Goal: Task Accomplishment & Management: Manage account settings

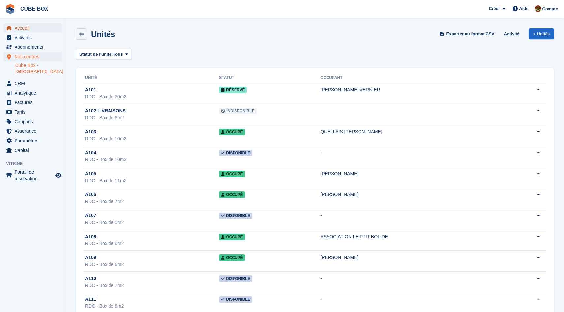
click at [28, 27] on span "Accueil" at bounding box center [35, 27] width 40 height 9
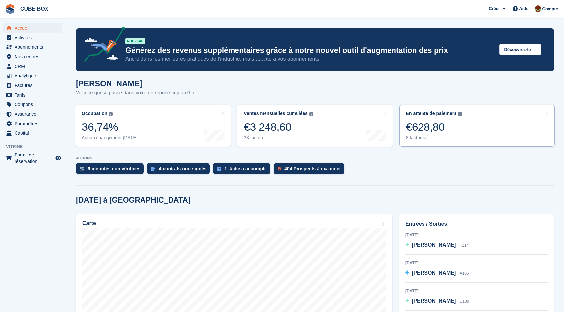
click at [490, 126] on link "En attente de paiement Le solde total impayé sur toutes les factures ouvertes. …" at bounding box center [476, 126] width 155 height 42
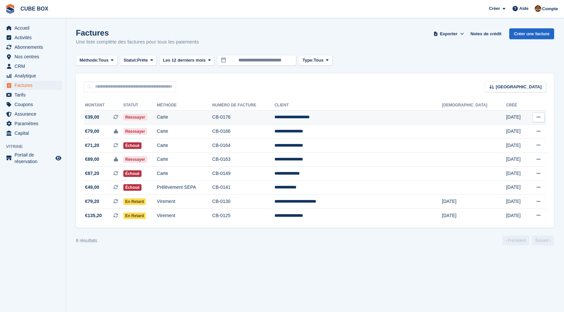
click at [191, 120] on td "Carte" at bounding box center [184, 118] width 55 height 14
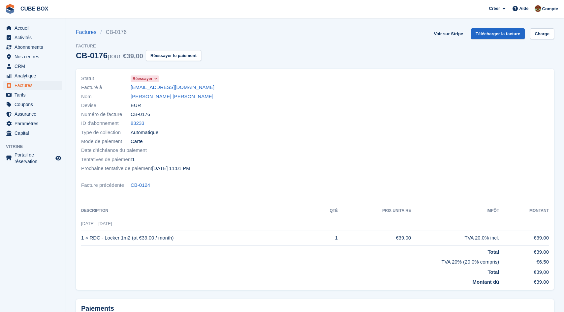
click at [156, 80] on icon at bounding box center [156, 79] width 4 height 4
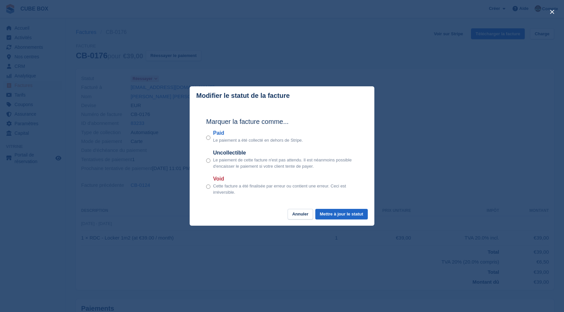
click at [417, 95] on div "close" at bounding box center [282, 156] width 564 height 312
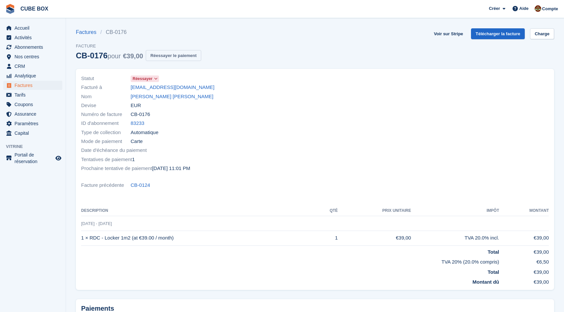
click at [201, 56] on button "Réessayer le paiement" at bounding box center [173, 55] width 55 height 11
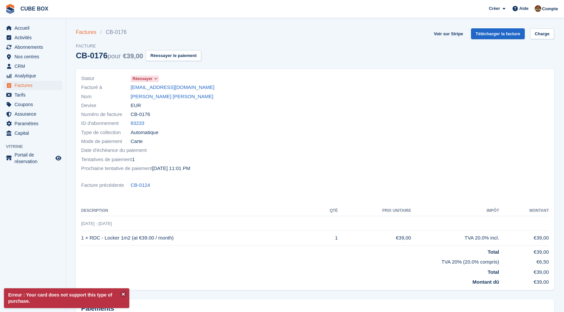
click at [80, 31] on link "Factures" at bounding box center [88, 32] width 24 height 8
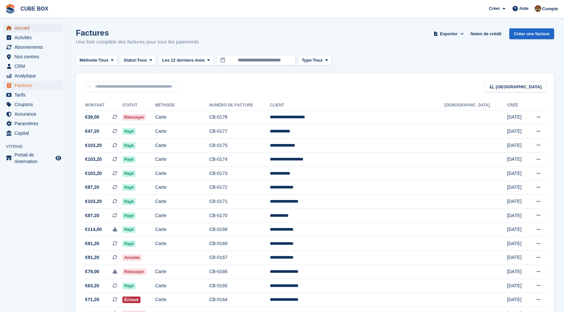
click at [19, 27] on span "Accueil" at bounding box center [35, 27] width 40 height 9
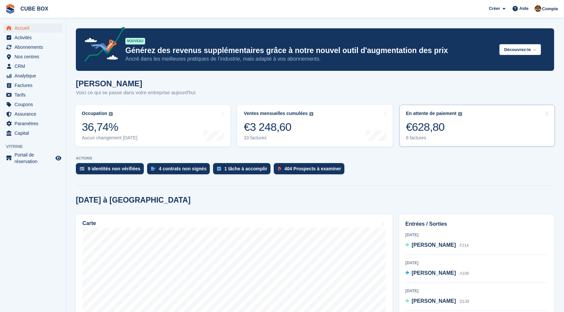
click at [442, 108] on link "En attente de paiement Le solde total impayé sur toutes les factures ouvertes. …" at bounding box center [476, 126] width 155 height 42
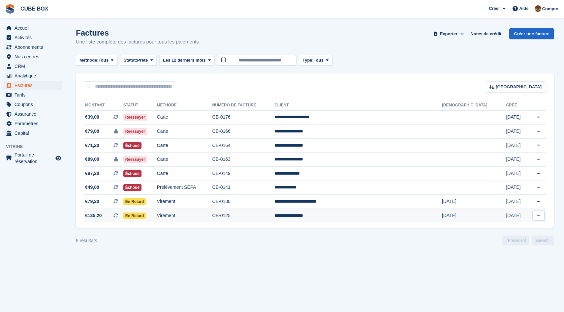
click at [275, 216] on td "CB-0125" at bounding box center [243, 216] width 62 height 14
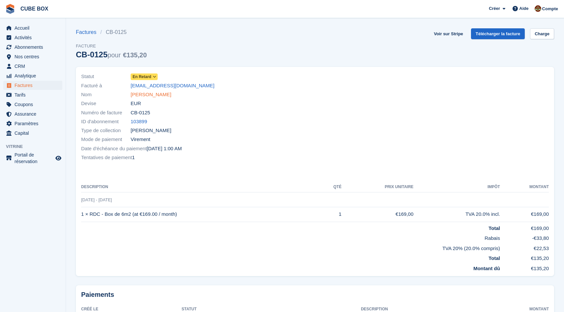
click at [171, 94] on link "[PERSON_NAME]" at bounding box center [151, 95] width 41 height 8
click at [85, 30] on link "Factures" at bounding box center [88, 32] width 24 height 8
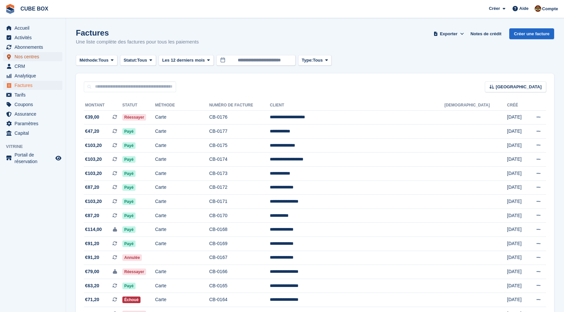
click at [37, 57] on span "Nos centres" at bounding box center [35, 56] width 40 height 9
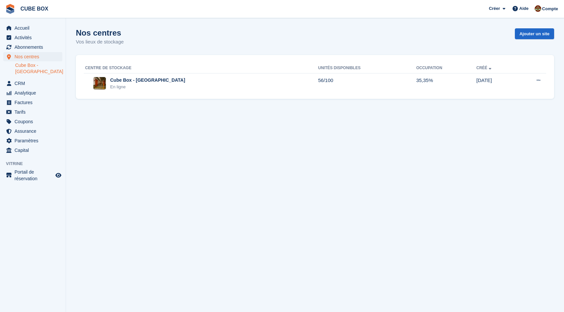
click at [37, 66] on link "Cube Box - [GEOGRAPHIC_DATA]" at bounding box center [38, 68] width 47 height 13
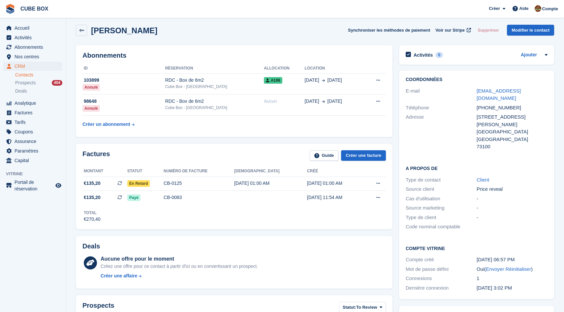
scroll to position [4, 0]
drag, startPoint x: 175, startPoint y: 30, endPoint x: 93, endPoint y: 30, distance: 82.1
click at [93, 30] on div "Olena PROKHORUNKO Synchroniser les méthodes de paiement Voir sur Stripe Supprim…" at bounding box center [315, 29] width 478 height 11
copy h2 "Olena PROKHORUNKO"
click at [193, 41] on div "Olena PROKHORUNKO Synchroniser les méthodes de paiement Voir sur Stripe Supprim…" at bounding box center [315, 31] width 485 height 20
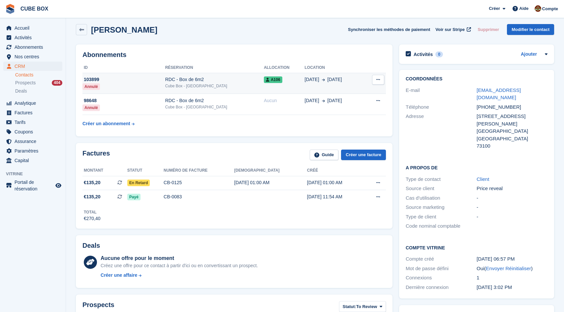
click at [145, 89] on td "103899 Annulé" at bounding box center [123, 83] width 83 height 21
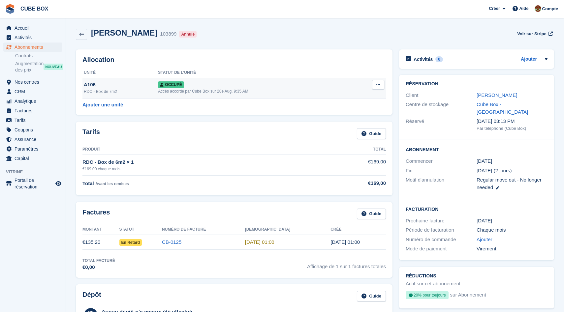
click at [378, 86] on icon at bounding box center [378, 84] width 4 height 4
click at [350, 125] on p "Désallouer" at bounding box center [352, 126] width 57 height 9
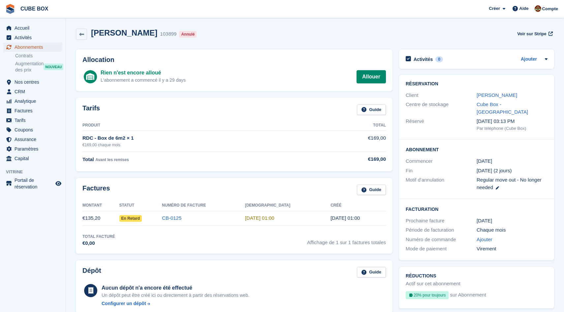
click at [32, 46] on span "Abonnements" at bounding box center [35, 47] width 40 height 9
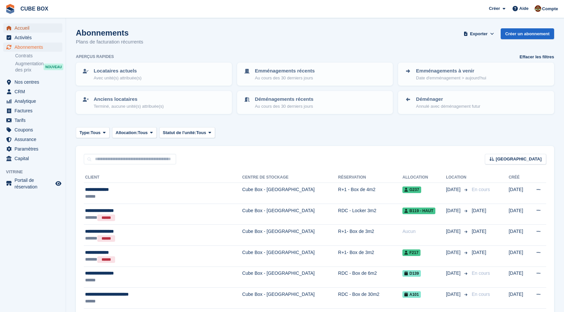
click at [27, 30] on span "Accueil" at bounding box center [35, 27] width 40 height 9
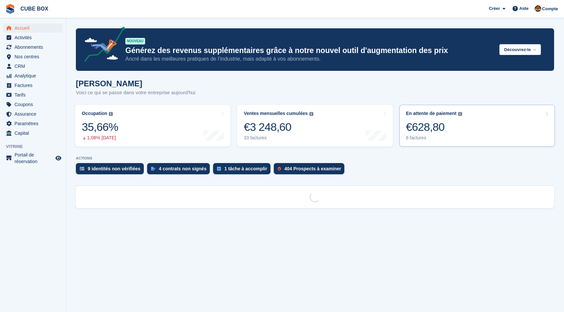
click at [423, 119] on div "En attente de paiement Le solde total impayé sur toutes les factures ouvertes. …" at bounding box center [434, 126] width 56 height 30
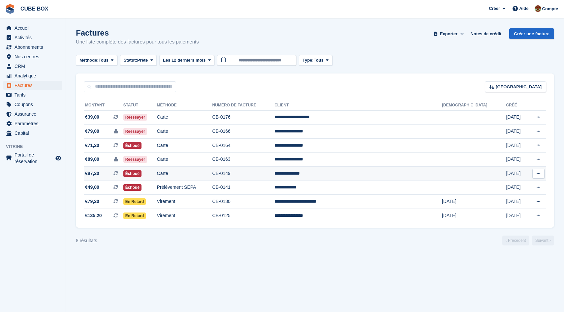
click at [211, 175] on td "Carte" at bounding box center [184, 174] width 55 height 14
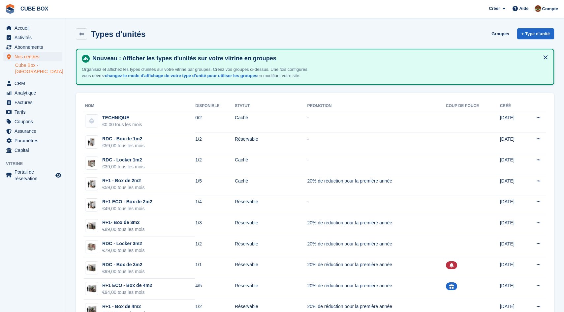
scroll to position [293, 0]
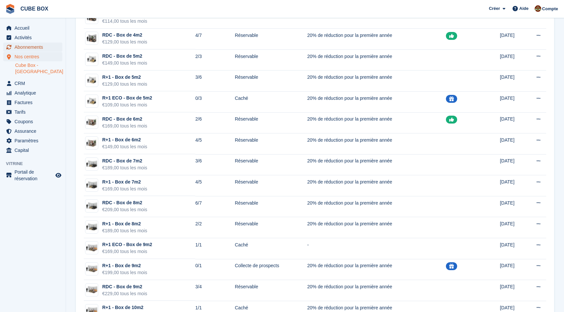
click at [41, 47] on span "Abonnements" at bounding box center [35, 47] width 40 height 9
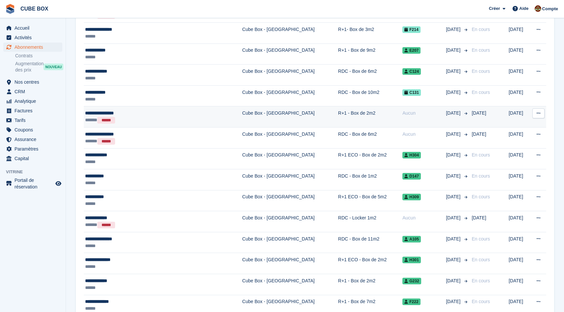
scroll to position [328, 0]
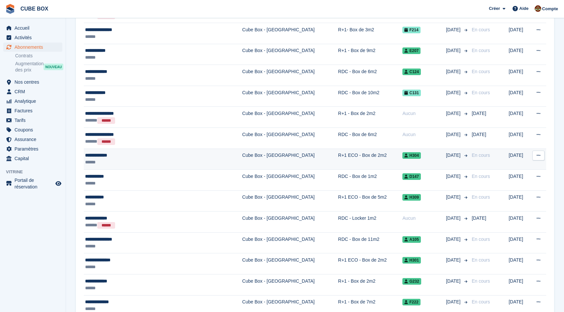
click at [187, 161] on div "******" at bounding box center [144, 162] width 118 height 7
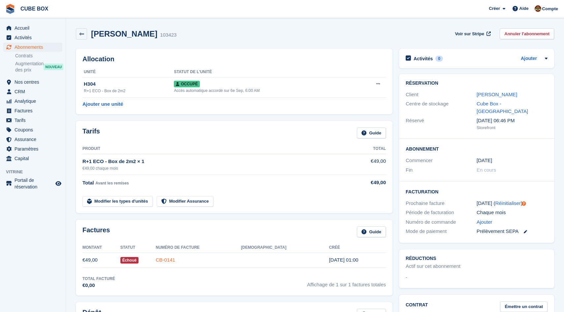
click at [175, 260] on link "CB-0141" at bounding box center [165, 260] width 19 height 6
click at [374, 81] on button at bounding box center [378, 84] width 12 height 10
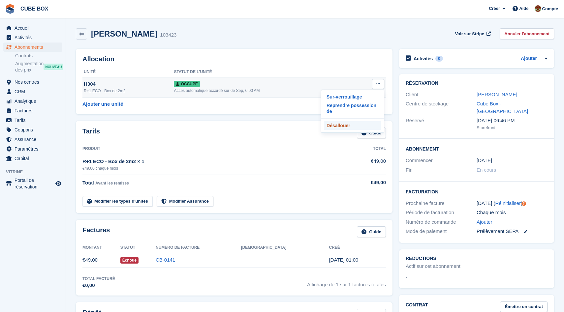
click at [351, 124] on p "Désallouer" at bounding box center [352, 125] width 57 height 9
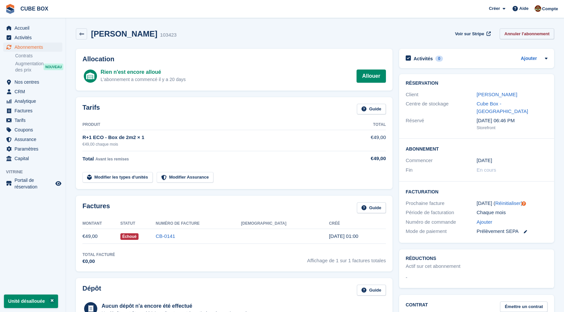
click at [518, 32] on link "Annuler l'abonnement" at bounding box center [527, 33] width 54 height 11
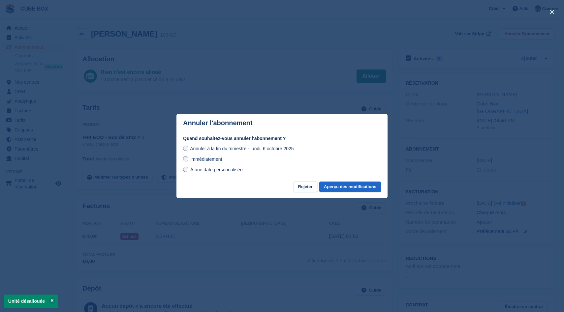
click at [220, 161] on span "Immédiatement" at bounding box center [206, 159] width 32 height 5
click at [326, 188] on button "Aperçu des modifications" at bounding box center [350, 187] width 62 height 11
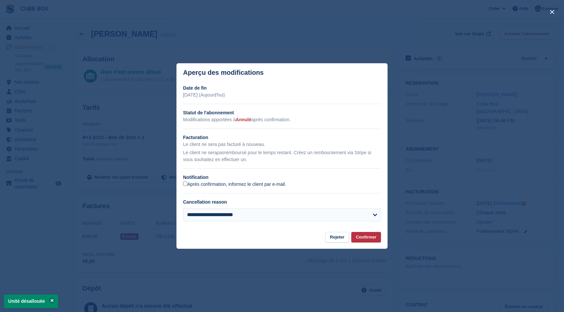
click at [198, 186] on label "Après confirmation, informez le client par e-mail." at bounding box center [234, 185] width 103 height 6
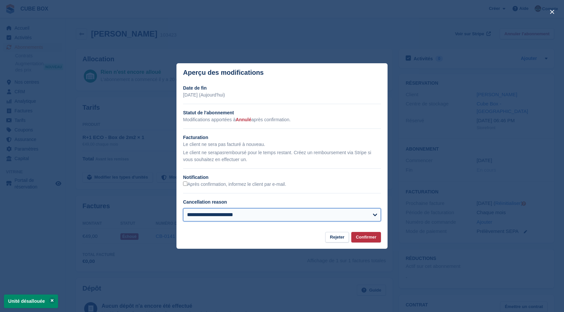
click at [215, 216] on select "**********" at bounding box center [282, 214] width 198 height 13
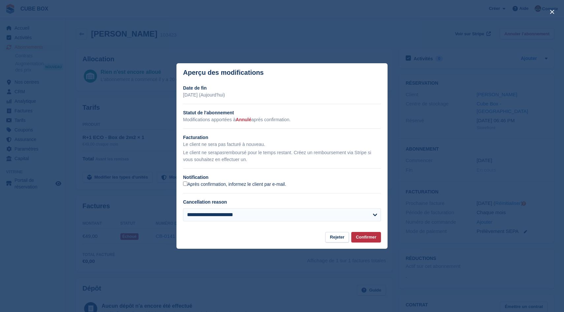
click at [206, 186] on label "Après confirmation, informez le client par e-mail." at bounding box center [234, 185] width 103 height 6
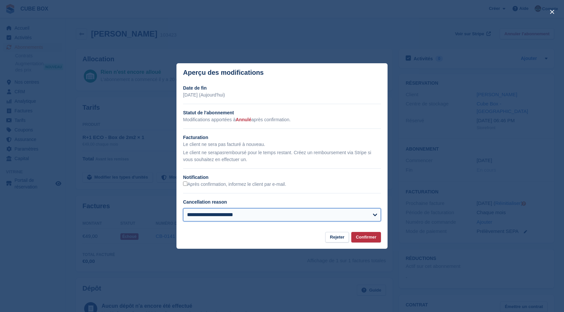
click at [216, 218] on select "**********" at bounding box center [282, 214] width 198 height 13
select select "*******"
click at [183, 208] on select "**********" at bounding box center [282, 214] width 198 height 13
click at [363, 239] on button "Confirmer" at bounding box center [366, 237] width 30 height 11
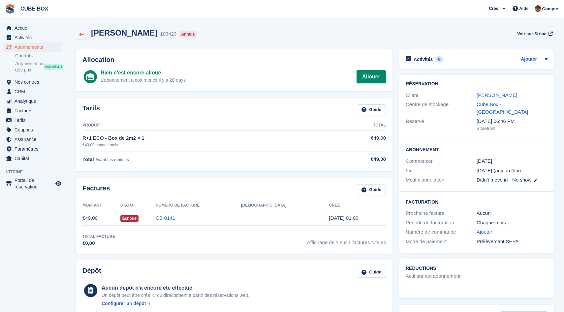
click at [79, 37] on link at bounding box center [81, 34] width 11 height 11
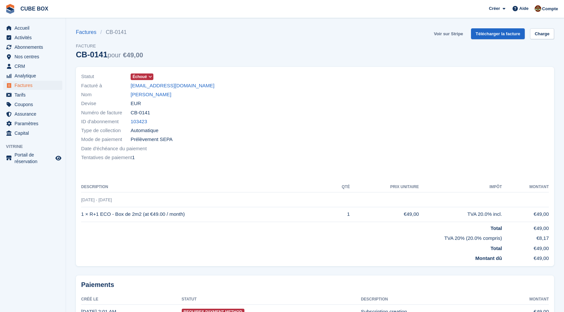
click at [438, 31] on link "Voir sur Stripe" at bounding box center [448, 33] width 35 height 11
drag, startPoint x: 127, startPoint y: 34, endPoint x: 107, endPoint y: 32, distance: 20.5
click at [107, 32] on li "CB-0141" at bounding box center [115, 32] width 30 height 8
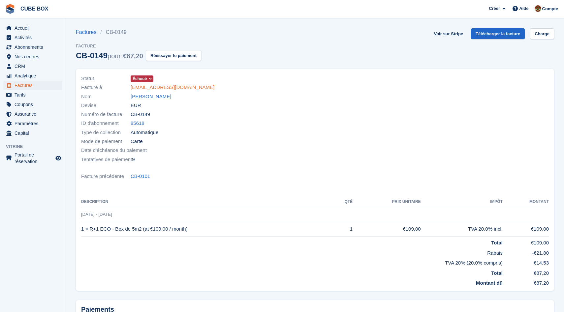
click at [152, 89] on link "[EMAIL_ADDRESS][DOMAIN_NAME]" at bounding box center [173, 88] width 84 height 8
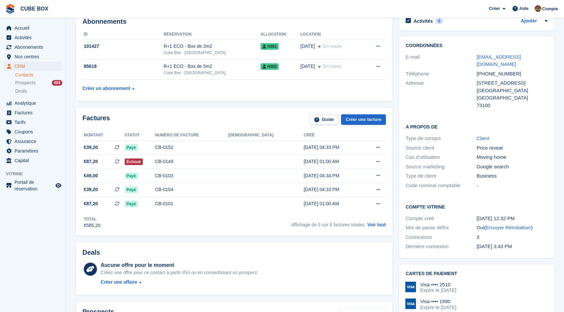
scroll to position [39, 0]
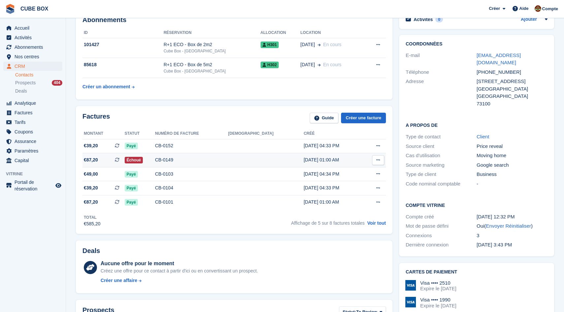
click at [228, 160] on div "CB-0149" at bounding box center [191, 160] width 73 height 7
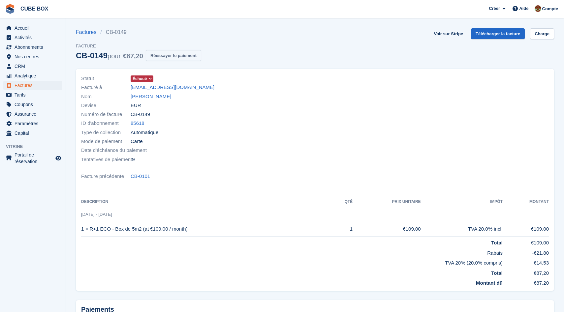
click at [185, 58] on button "Réessayer le paiement" at bounding box center [173, 55] width 55 height 11
click at [447, 36] on link "Voir sur Stripe" at bounding box center [448, 33] width 35 height 11
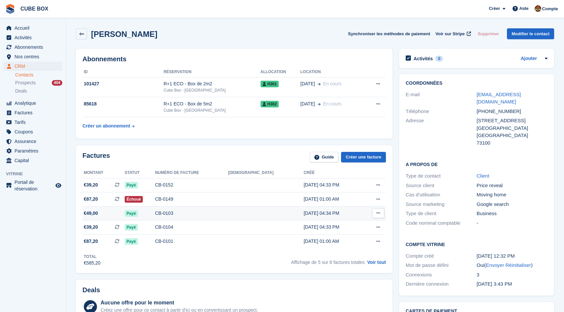
scroll to position [5, 0]
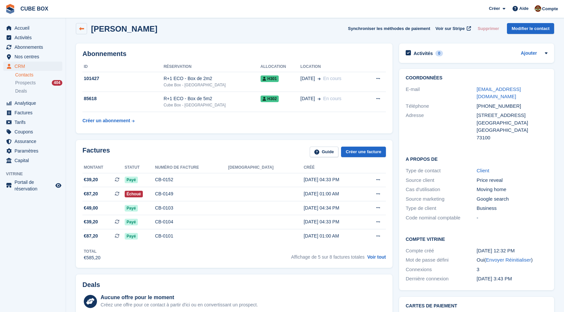
click at [82, 26] on icon at bounding box center [81, 28] width 5 height 5
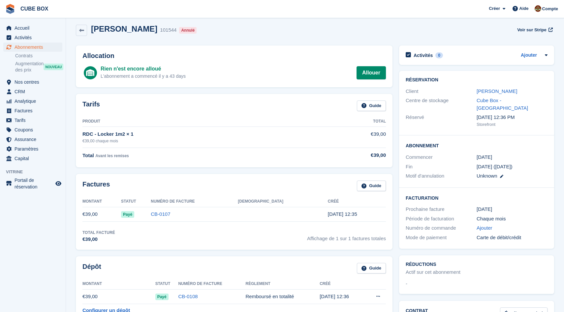
scroll to position [1, 0]
